Goal: Transaction & Acquisition: Purchase product/service

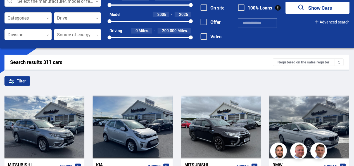
scroll to position [42, 0]
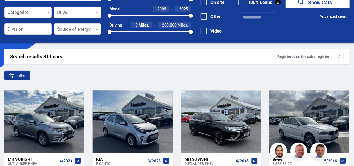
click at [292, 57] on font "Registered on the sales register" at bounding box center [303, 56] width 52 height 4
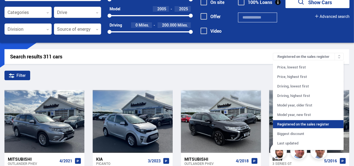
click at [188, 55] on div "Search results 311 cars" at bounding box center [141, 57] width 263 height 6
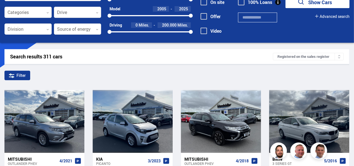
scroll to position [0, 0]
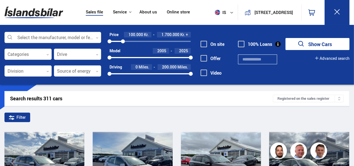
drag, startPoint x: 190, startPoint y: 41, endPoint x: 123, endPoint y: 42, distance: 67.0
click at [123, 42] on div at bounding box center [123, 41] width 4 height 4
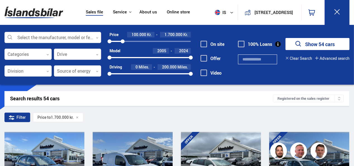
drag, startPoint x: 190, startPoint y: 58, endPoint x: 219, endPoint y: 55, distance: 28.9
click at [219, 55] on div "Select the manufacturer, model or feature 0 Categories 0 Drive 0 Division 0 Sou…" at bounding box center [177, 57] width 354 height 51
drag, startPoint x: 108, startPoint y: 57, endPoint x: 150, endPoint y: 62, distance: 41.6
click at [150, 62] on div "Price 100.000 Kr. 1.700.000 Kr. 100000 1700000 Model 2015 2024 2015 2024 Drivin…" at bounding box center [146, 56] width 90 height 49
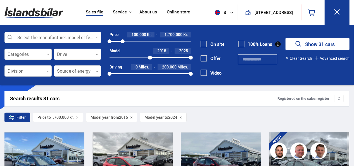
drag, startPoint x: 187, startPoint y: 57, endPoint x: 196, endPoint y: 57, distance: 8.9
click at [196, 57] on div "Select the manufacturer, model or feature 0 Categories 0 Drive 0 Division 0 Sou…" at bounding box center [177, 57] width 354 height 51
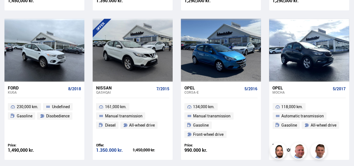
scroll to position [890, 0]
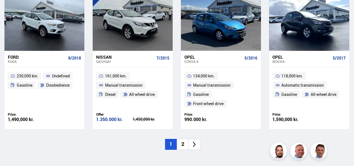
click at [182, 139] on li "2" at bounding box center [183, 144] width 12 height 11
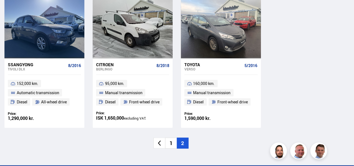
scroll to position [287, 0]
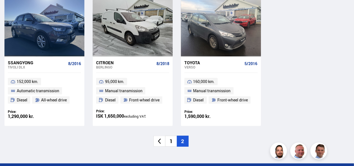
click at [168, 142] on li "1" at bounding box center [171, 141] width 12 height 11
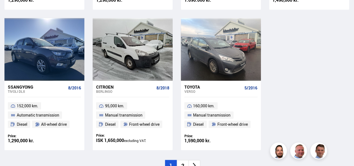
scroll to position [114, 0]
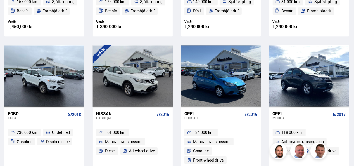
scroll to position [794, 0]
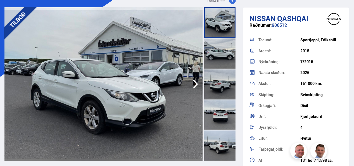
scroll to position [32, 0]
